Goal: Find specific page/section: Find specific page/section

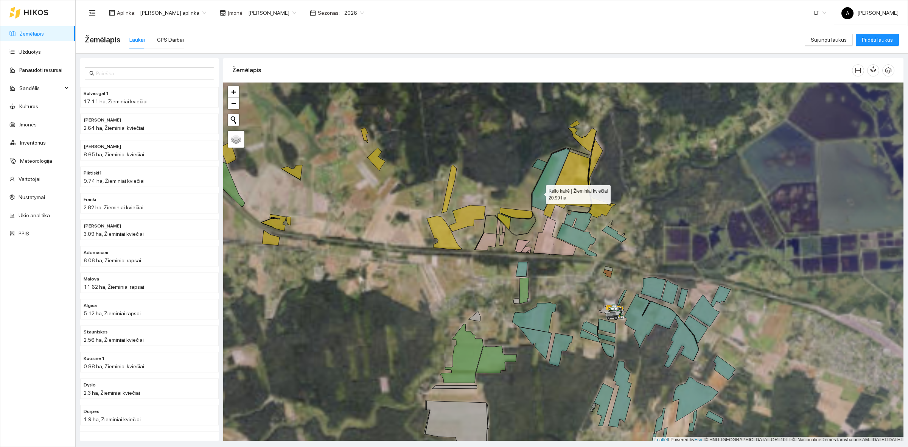
scroll to position [2, 0]
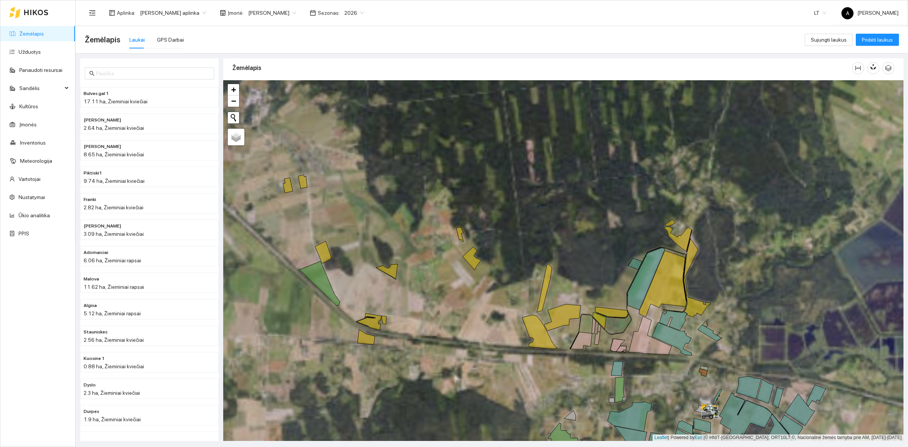
drag, startPoint x: 537, startPoint y: 193, endPoint x: 633, endPoint y: 294, distance: 139.2
click at [633, 294] on icon at bounding box center [646, 279] width 37 height 62
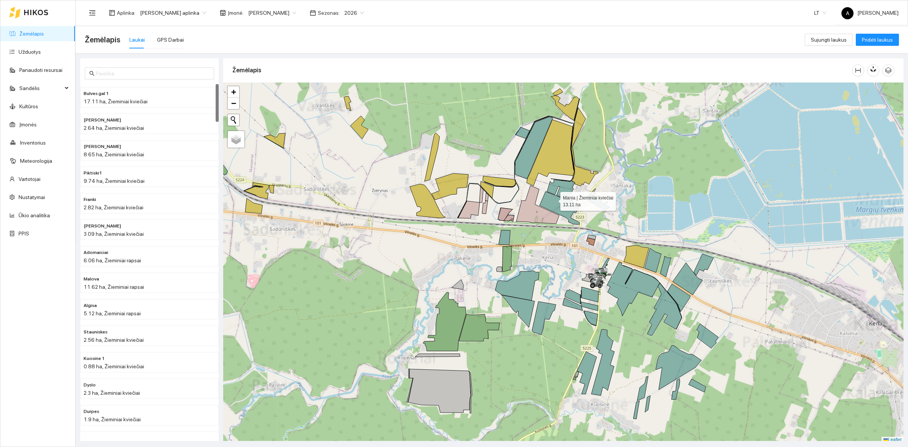
scroll to position [2, 0]
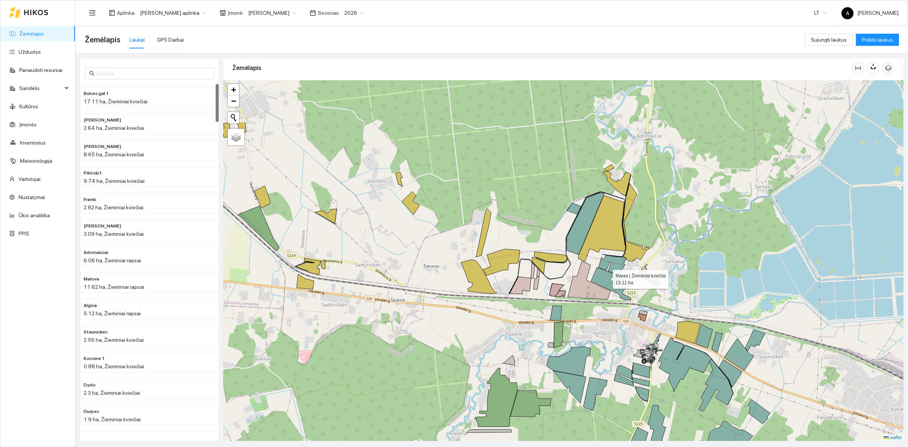
drag, startPoint x: 556, startPoint y: 201, endPoint x: 606, endPoint y: 277, distance: 91.5
click at [606, 277] on icon at bounding box center [611, 283] width 40 height 33
click at [690, 332] on icon at bounding box center [688, 332] width 25 height 23
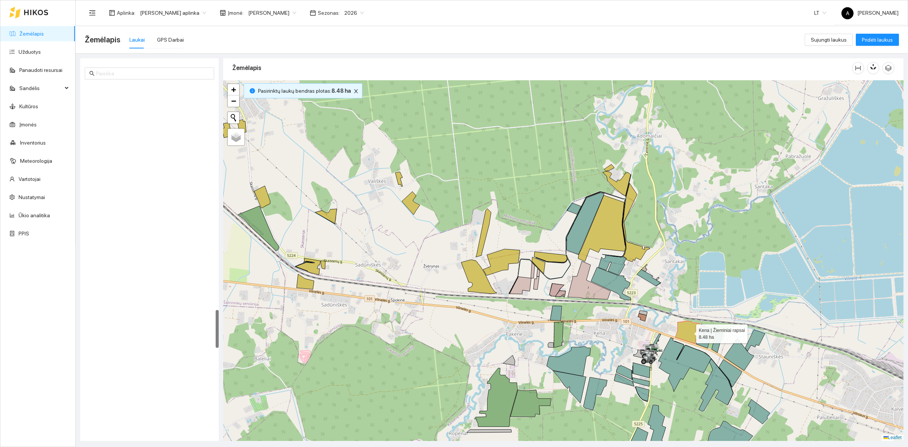
scroll to position [2061, 0]
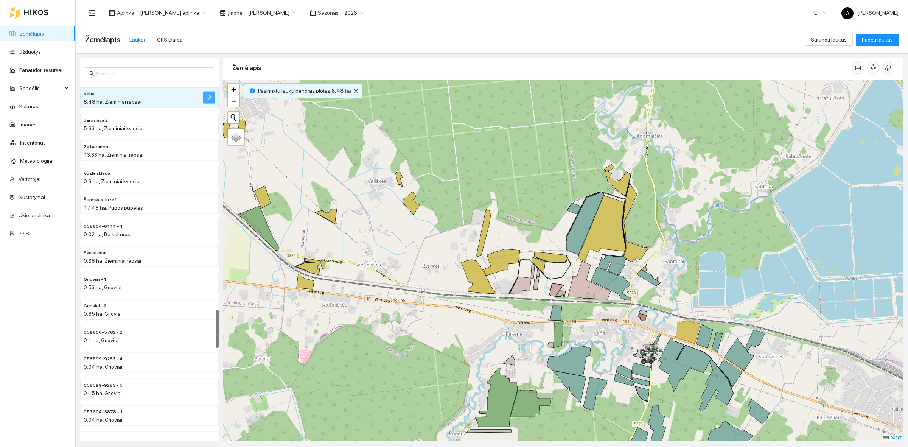
click at [207, 98] on icon "arrow-right" at bounding box center [209, 97] width 6 height 6
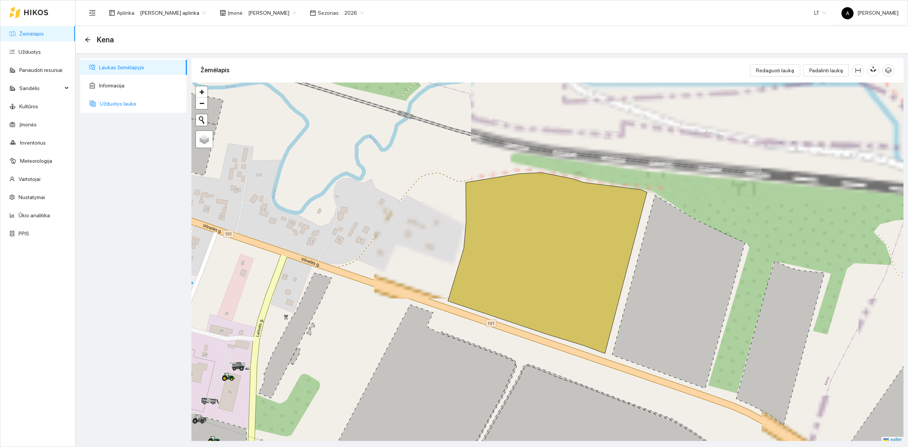
click at [123, 105] on span "Užduotys lauke" at bounding box center [140, 103] width 81 height 15
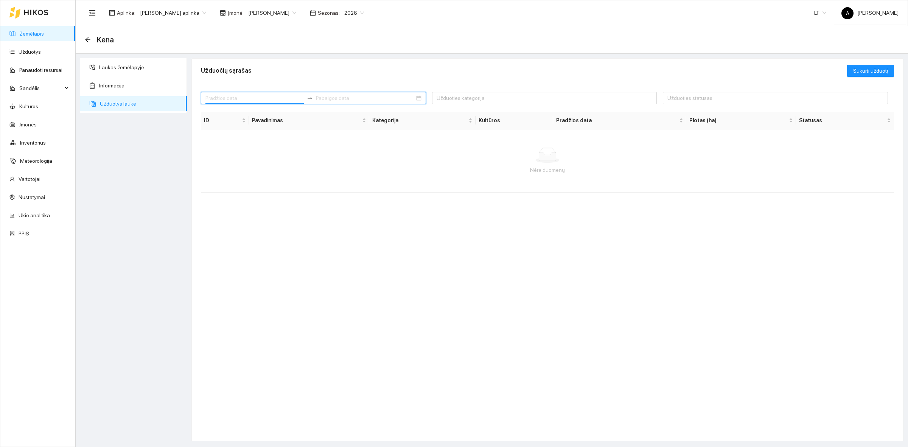
click at [256, 99] on input at bounding box center [254, 98] width 98 height 8
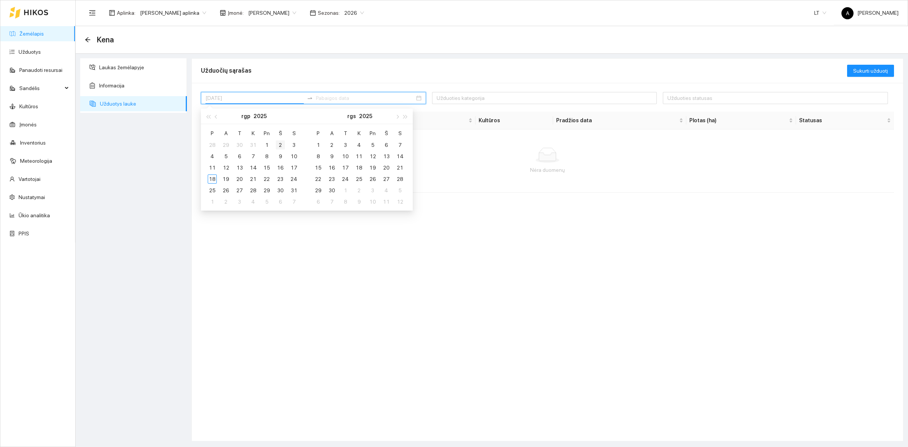
type input "2025-08-02"
click at [280, 144] on div "2" at bounding box center [280, 144] width 9 height 9
type input "2025-09-25"
click at [361, 180] on div "25" at bounding box center [359, 178] width 9 height 9
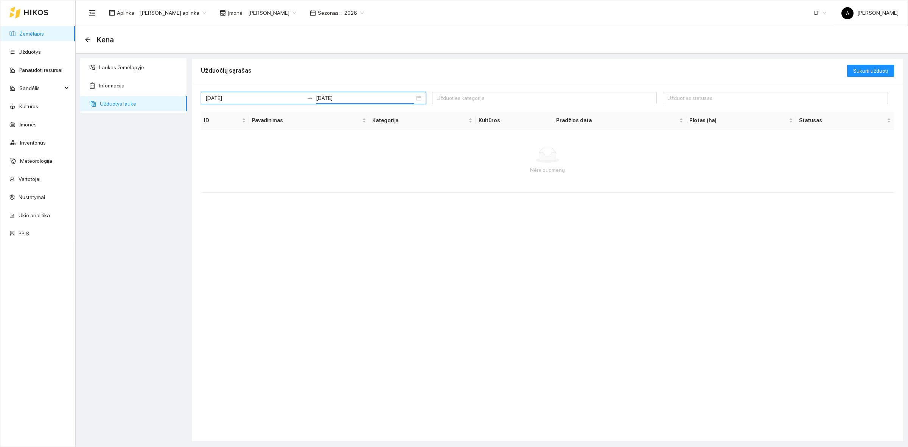
click at [22, 31] on link "Žemėlapis" at bounding box center [31, 34] width 25 height 6
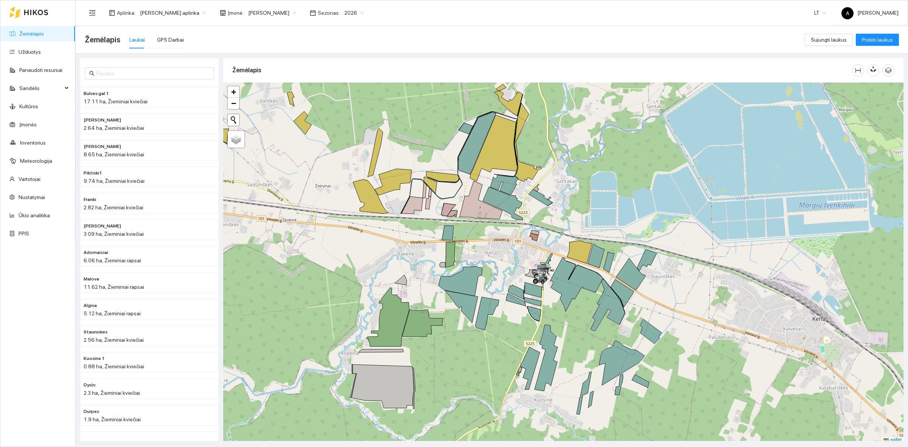
scroll to position [2, 0]
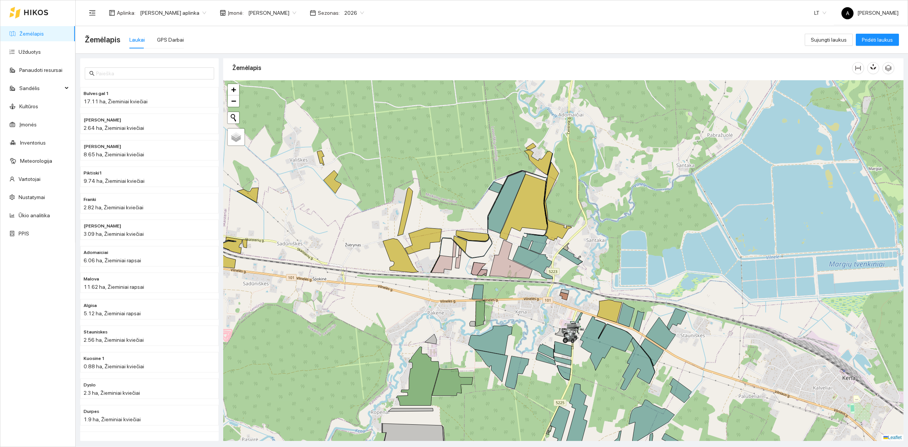
drag, startPoint x: 557, startPoint y: 188, endPoint x: 590, endPoint y: 259, distance: 78.4
click at [590, 259] on div at bounding box center [563, 260] width 680 height 361
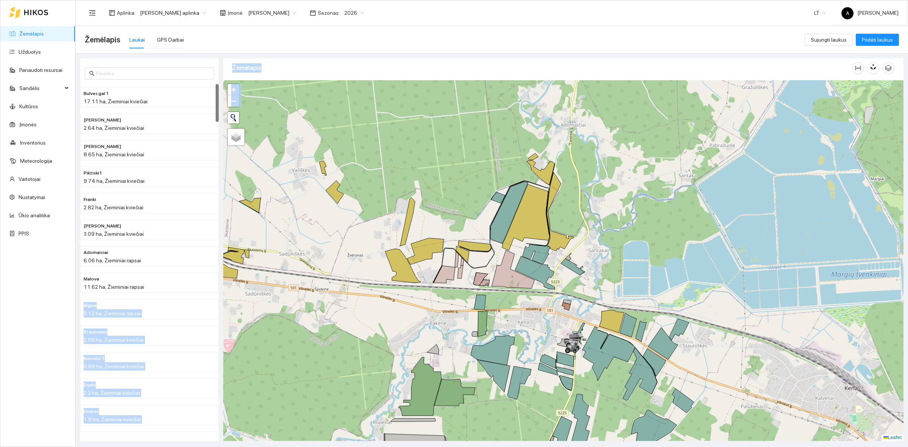
click at [232, 304] on div "Bulves gal 1 17.11 ha, Žieminiai kviečiai Franki krapal 2.64 ha, Žieminiai kvie…" at bounding box center [489, 247] width 833 height 387
click at [305, 321] on div at bounding box center [563, 260] width 680 height 361
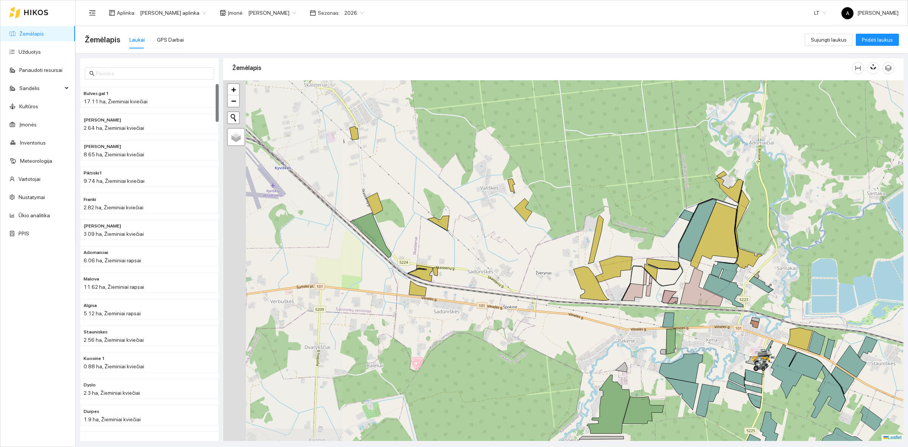
drag, startPoint x: 369, startPoint y: 334, endPoint x: 557, endPoint y: 352, distance: 189.3
click at [557, 352] on div at bounding box center [563, 260] width 680 height 361
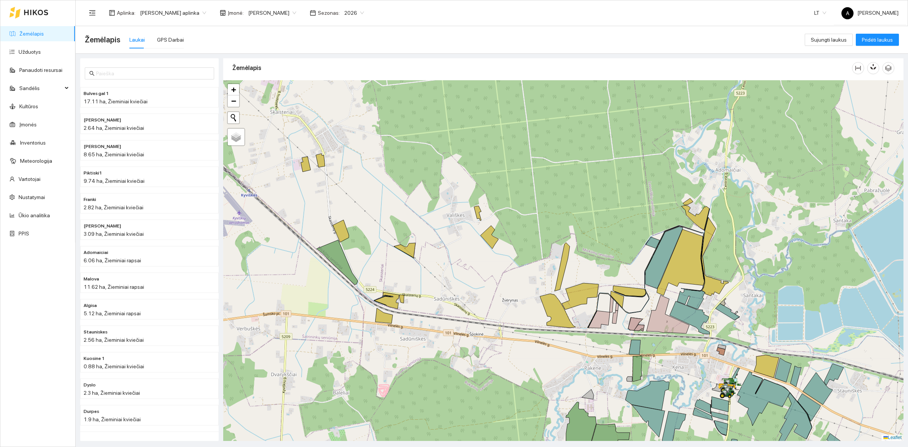
drag, startPoint x: 557, startPoint y: 292, endPoint x: 522, endPoint y: 304, distance: 36.7
click at [522, 304] on div at bounding box center [563, 260] width 680 height 361
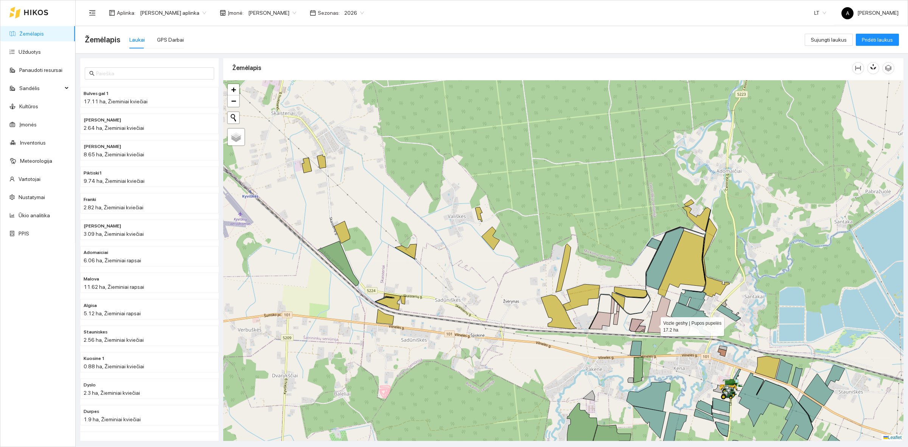
click at [654, 325] on icon at bounding box center [669, 315] width 43 height 38
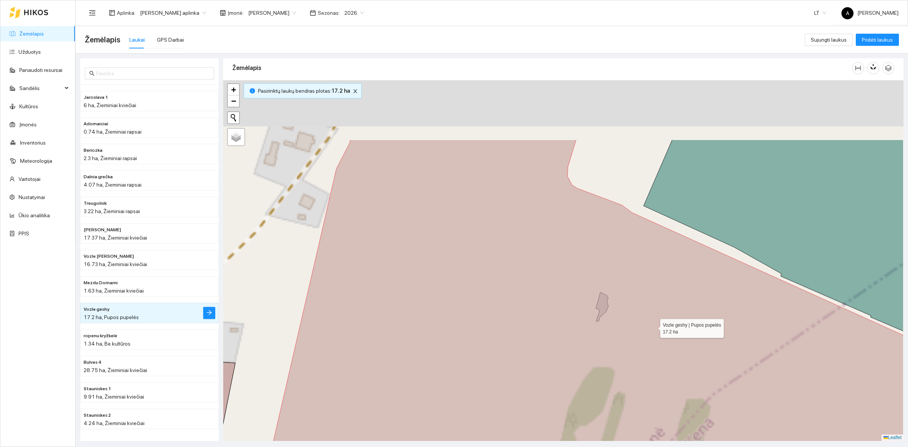
drag, startPoint x: 722, startPoint y: 232, endPoint x: 648, endPoint y: 335, distance: 127.1
click at [648, 334] on icon at bounding box center [587, 318] width 634 height 357
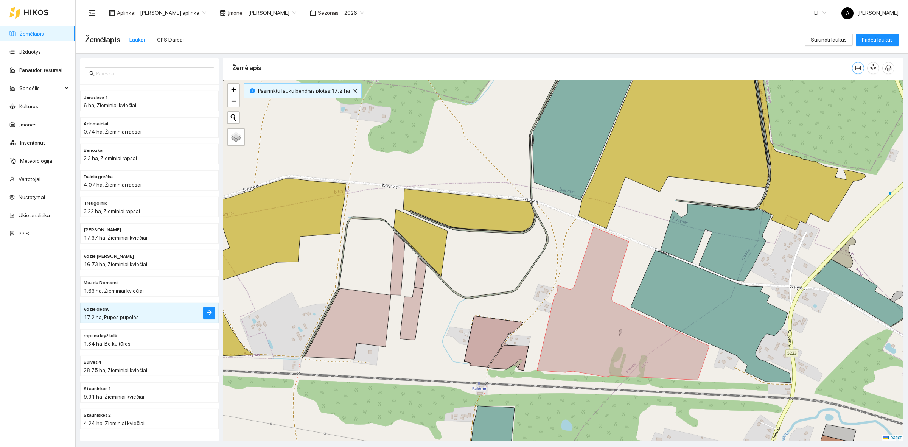
click at [860, 70] on icon "column-width" at bounding box center [858, 68] width 6 height 6
click at [580, 262] on div at bounding box center [563, 260] width 680 height 361
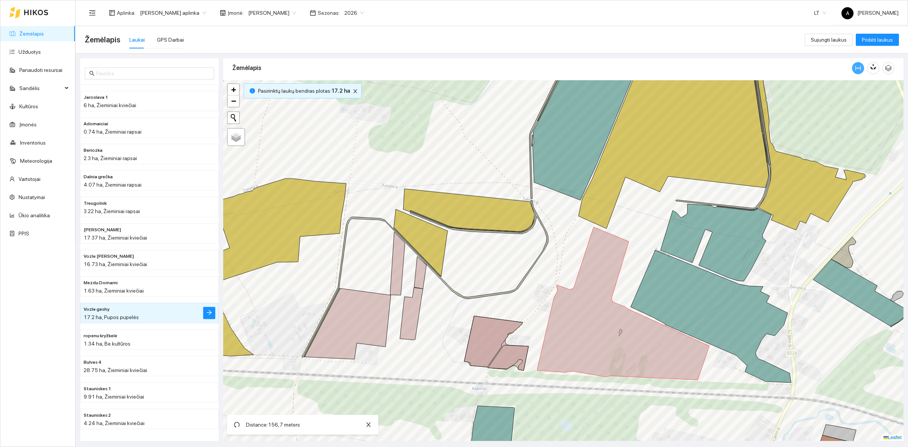
click at [856, 67] on icon "column-width" at bounding box center [858, 68] width 6 height 6
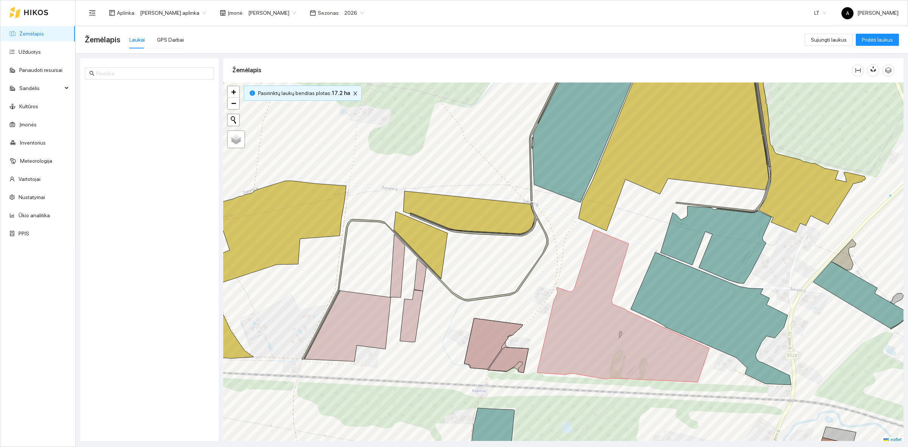
scroll to position [2, 0]
